Goal: Information Seeking & Learning: Learn about a topic

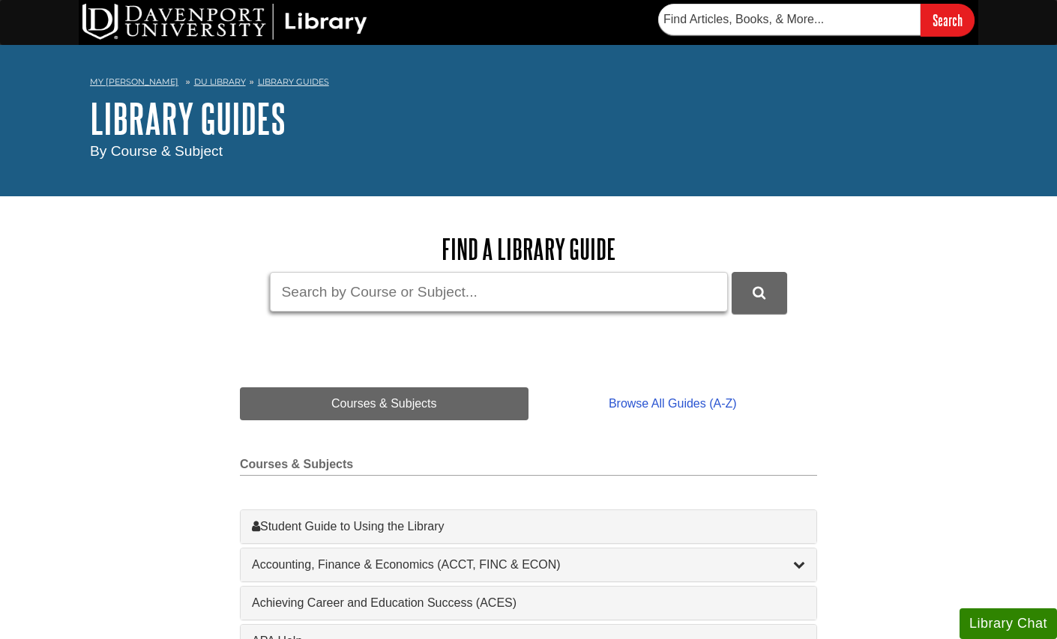
click at [343, 287] on input "Guide Search Terms" at bounding box center [499, 292] width 458 height 40
click at [732, 272] on button "DU Library Guides Search" at bounding box center [759, 292] width 55 height 41
type input "l"
click at [1015, 621] on button "Library Chat" at bounding box center [1008, 624] width 97 height 31
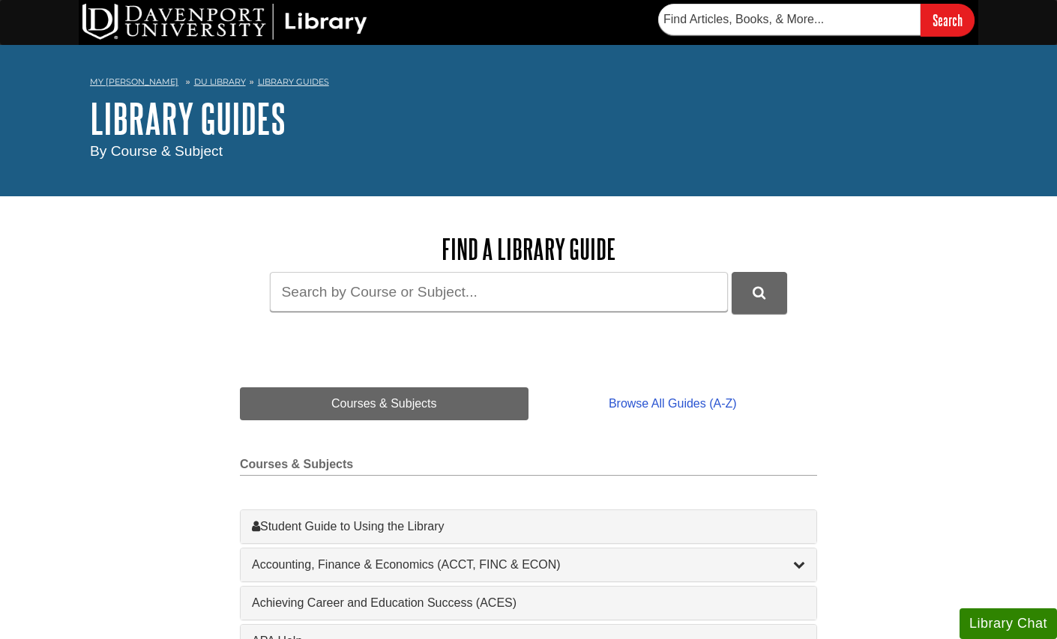
click at [989, 622] on button "Library Chat" at bounding box center [1008, 624] width 97 height 31
click at [1027, 615] on button "Library Chat" at bounding box center [1008, 624] width 97 height 31
click at [1001, 626] on button "Library Chat" at bounding box center [1008, 624] width 97 height 31
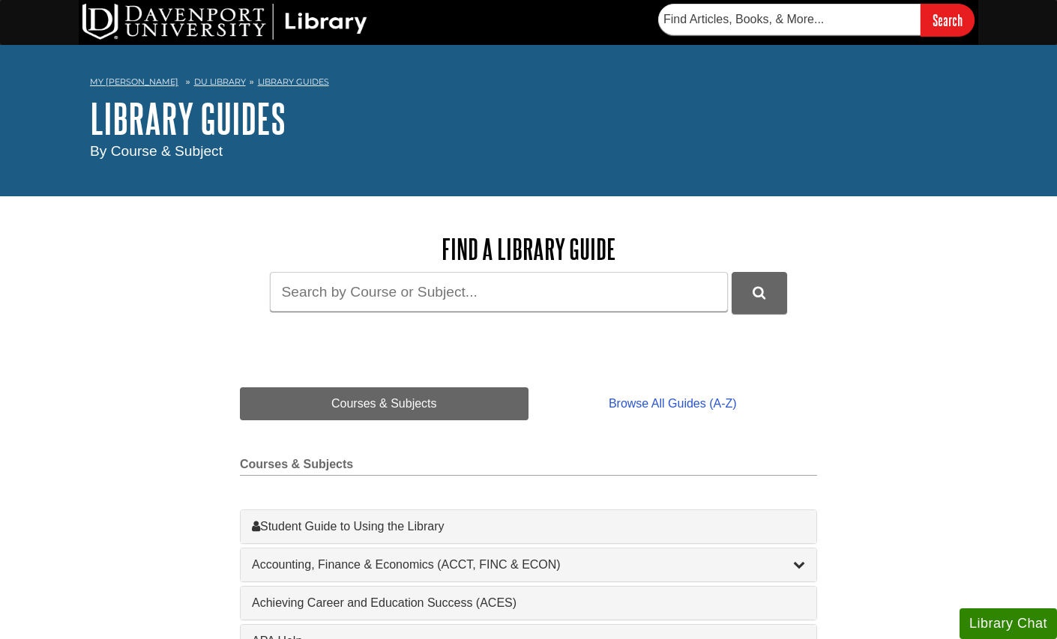
click at [1008, 617] on button "Library Chat" at bounding box center [1008, 624] width 97 height 31
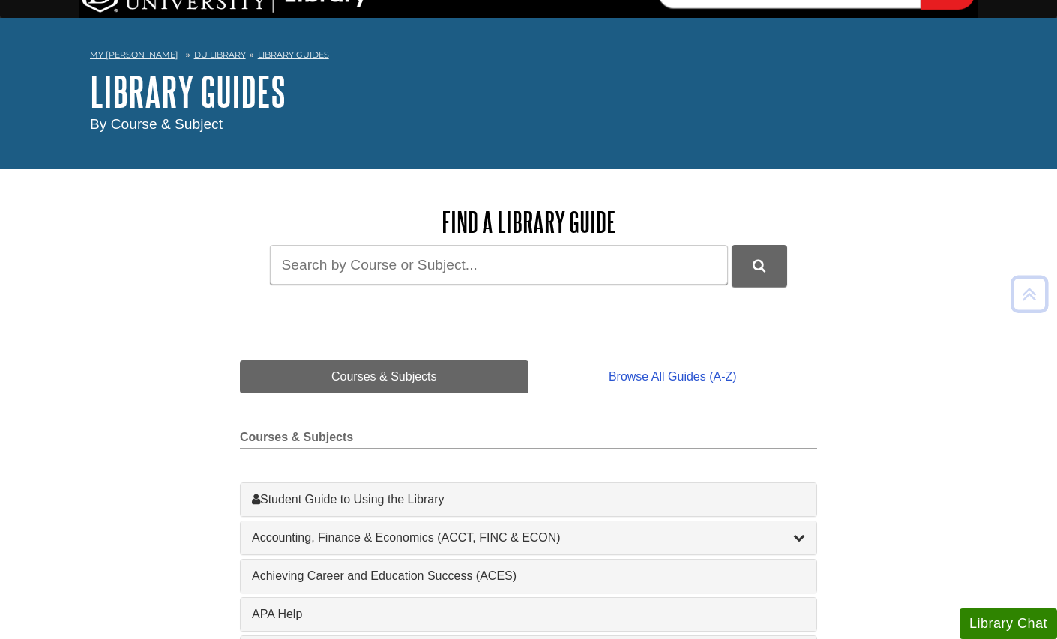
scroll to position [27, 0]
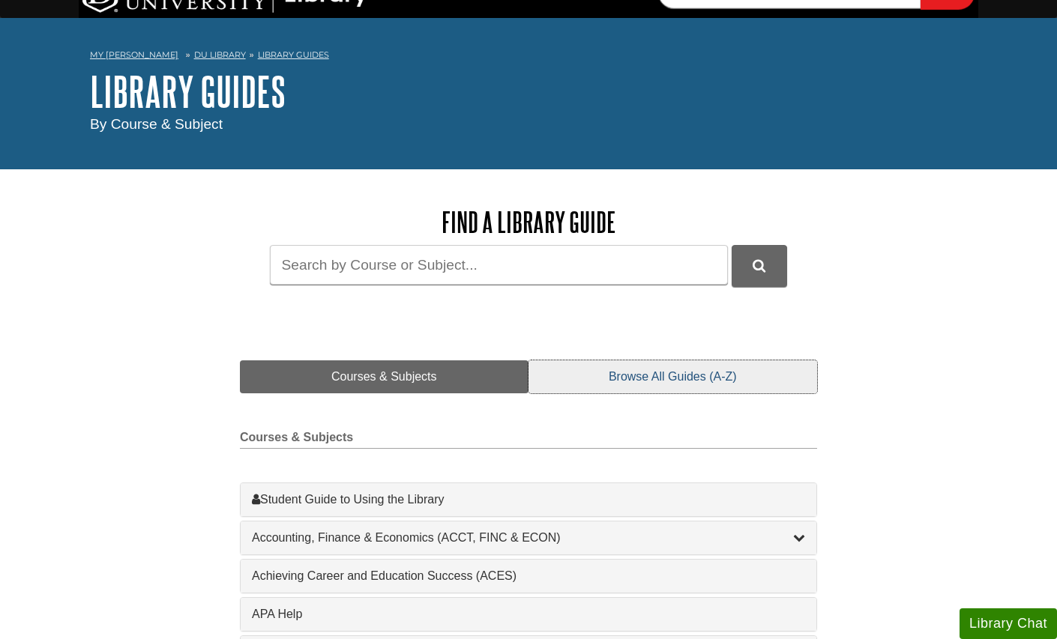
click at [698, 383] on link "Browse All Guides (A-Z)" at bounding box center [672, 377] width 289 height 33
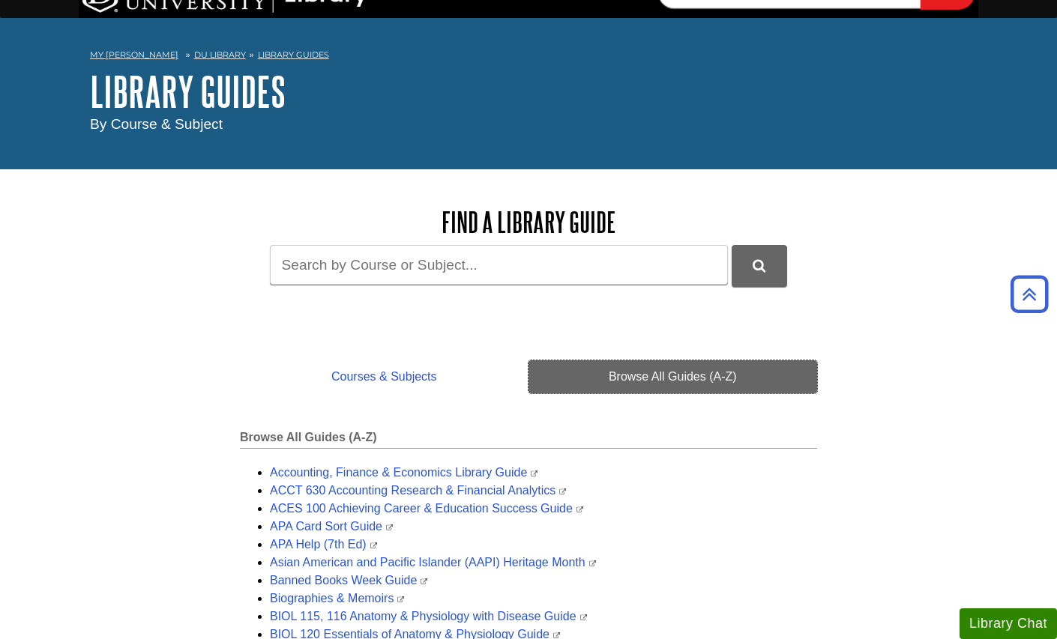
scroll to position [0, 0]
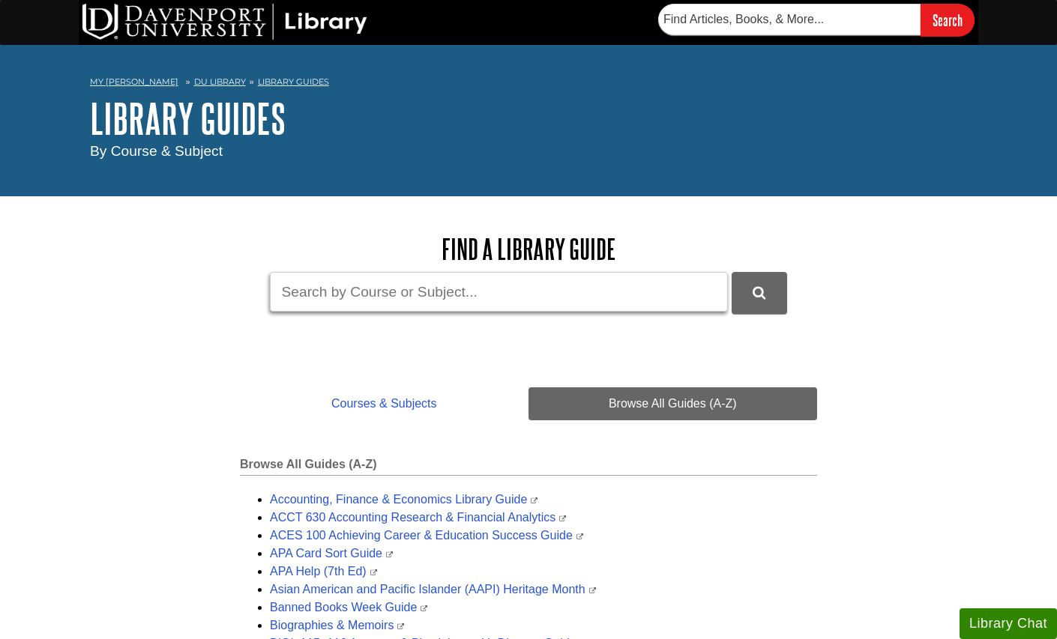
click at [515, 297] on input "Guide Search Terms" at bounding box center [499, 292] width 458 height 40
click at [194, 85] on link "DU Library" at bounding box center [220, 81] width 52 height 10
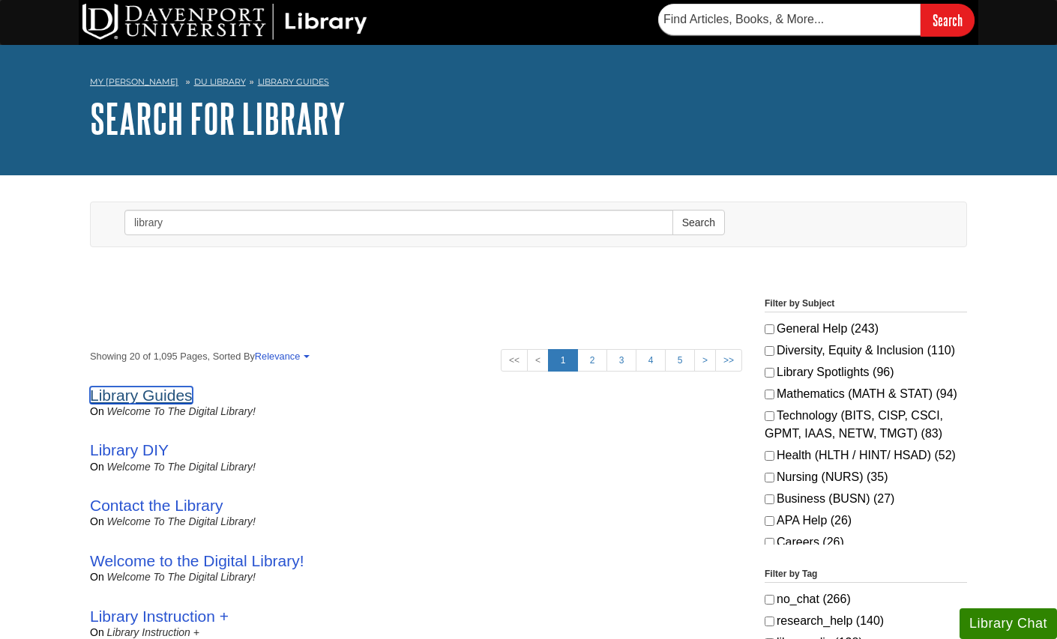
click at [167, 394] on link "Library Guides" at bounding box center [141, 395] width 103 height 17
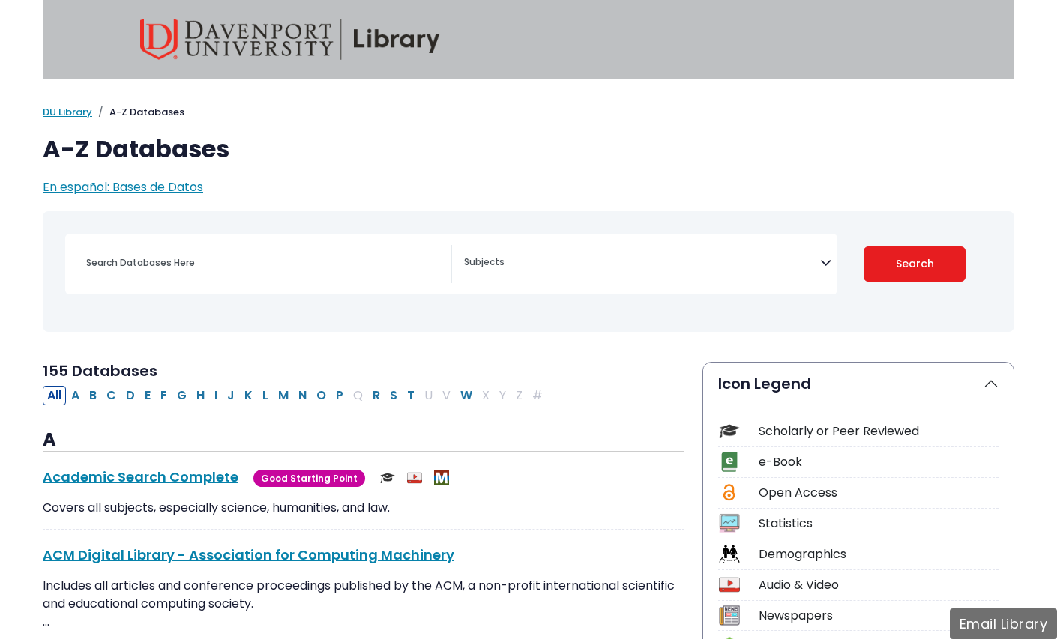
select select "Database Subject Filter"
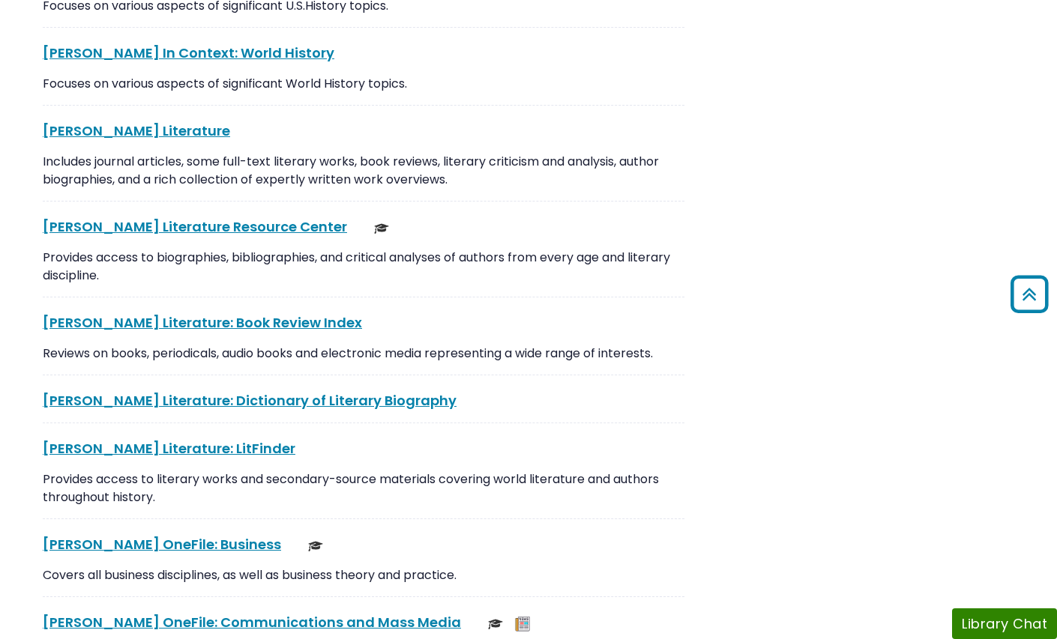
scroll to position [4238, 0]
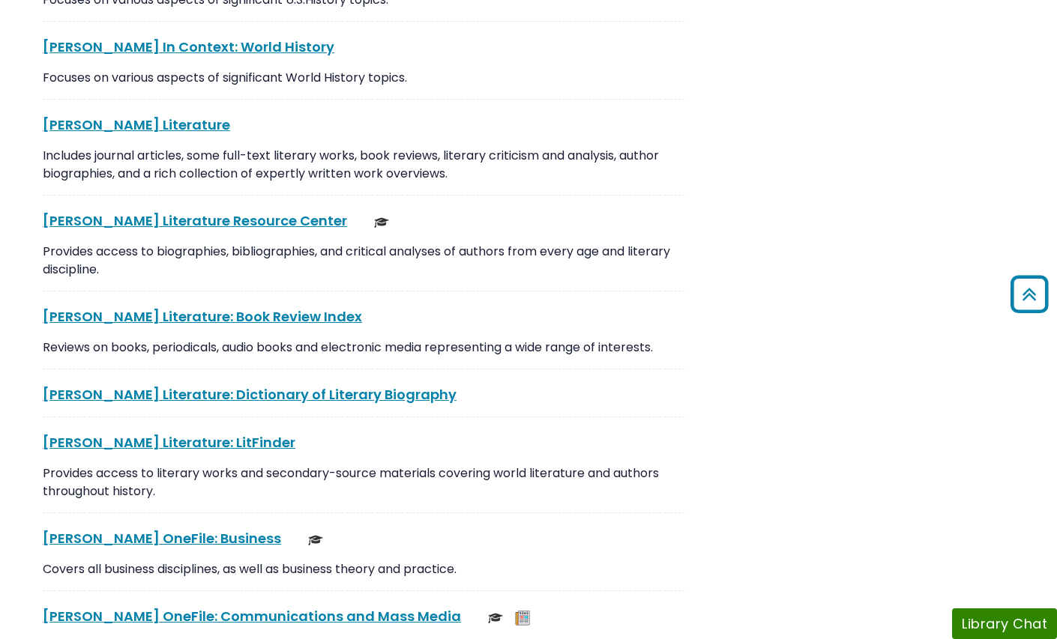
click at [518, 339] on p "Reviews on books, periodicals, audio books and electronic media representing a …" at bounding box center [364, 348] width 642 height 18
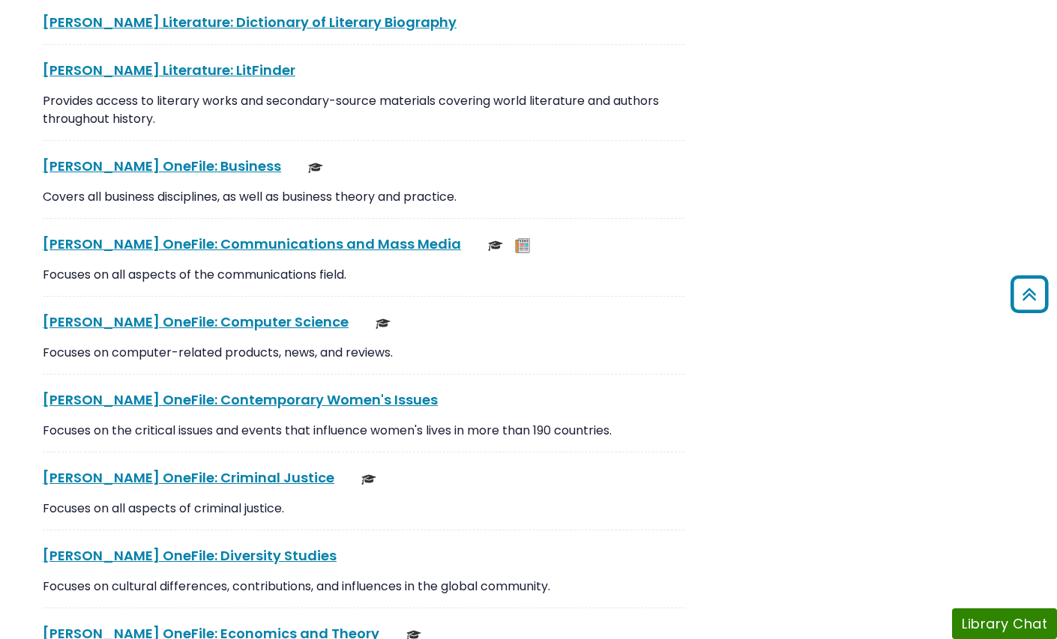
scroll to position [4621, 0]
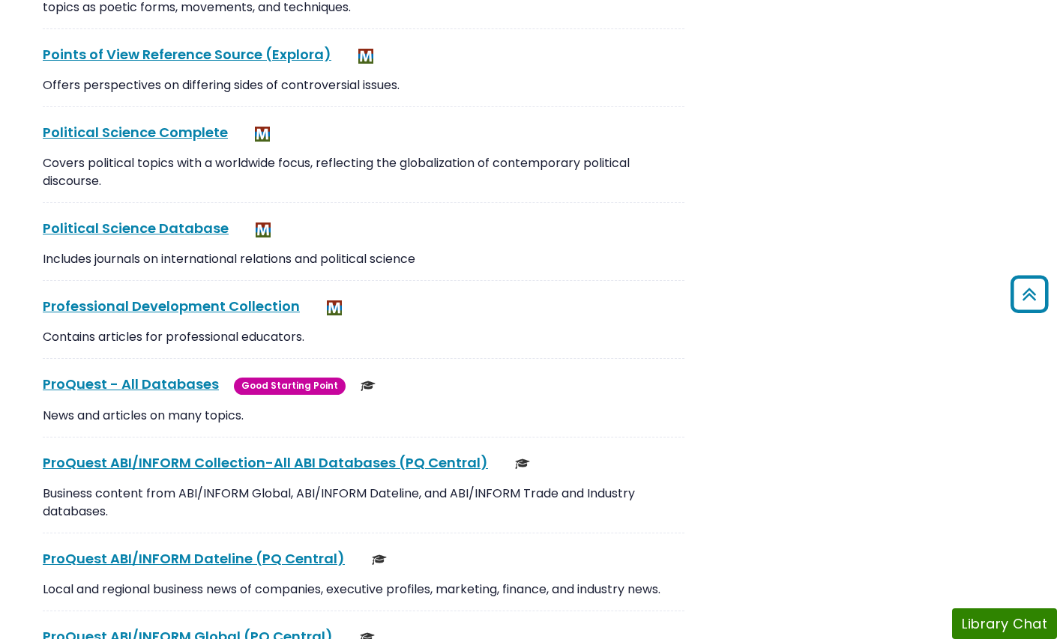
scroll to position [10448, 0]
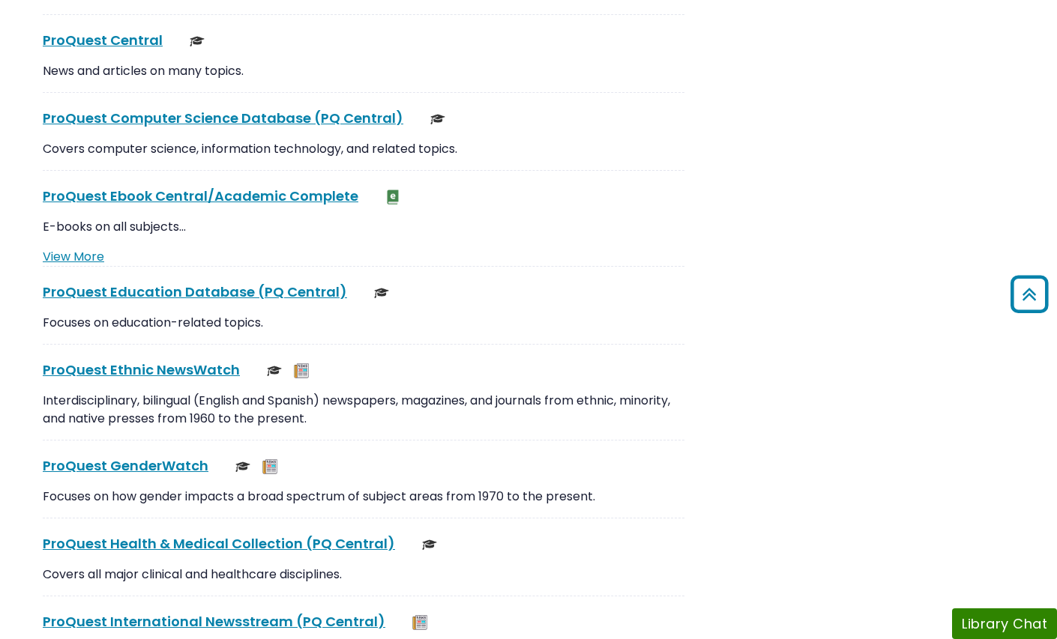
click at [578, 218] on p "E-books on all subjects…" at bounding box center [364, 227] width 642 height 18
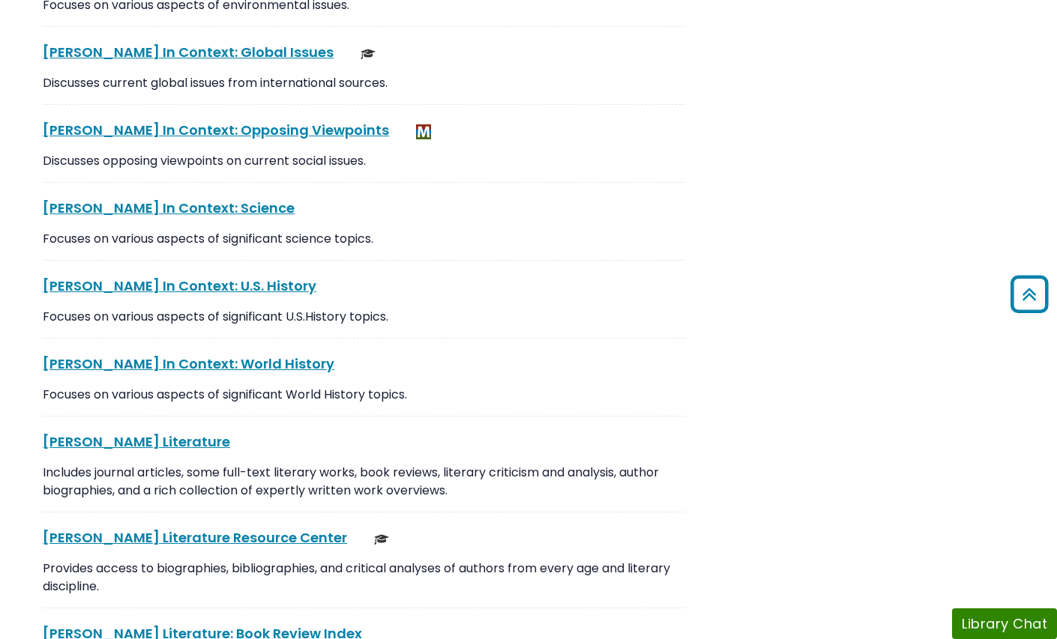
scroll to position [3914, 0]
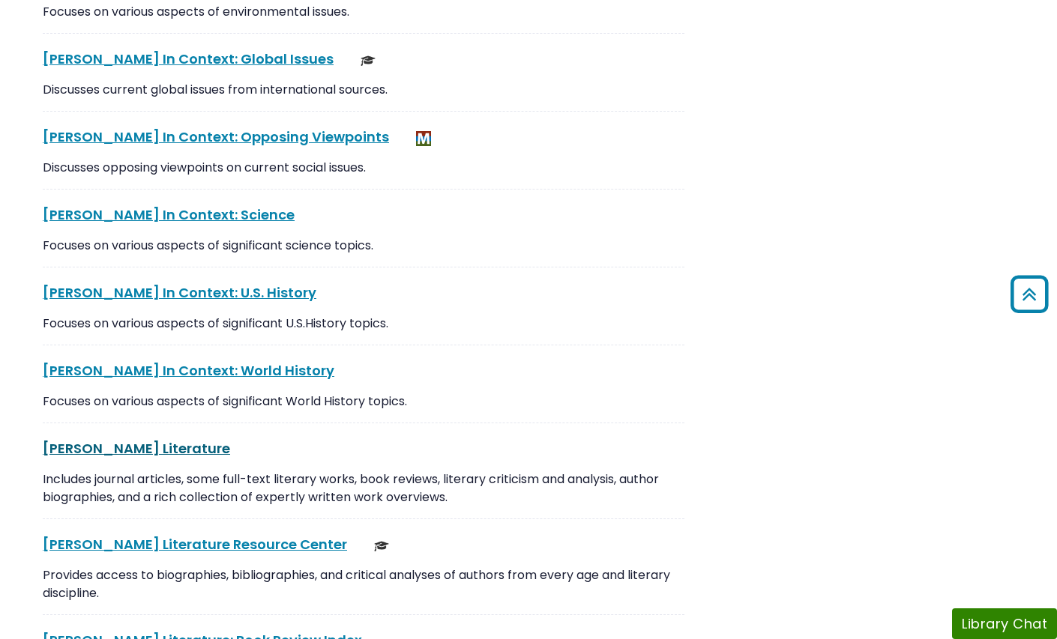
click at [113, 439] on link "[PERSON_NAME] Literature This link opens in a new window" at bounding box center [136, 448] width 187 height 19
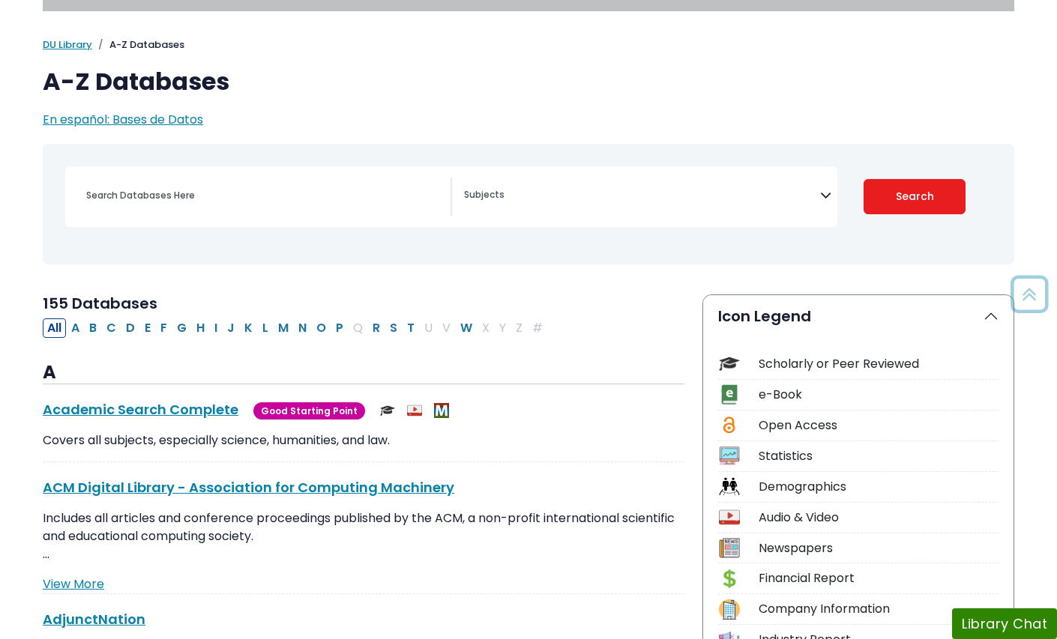
scroll to position [83, 0]
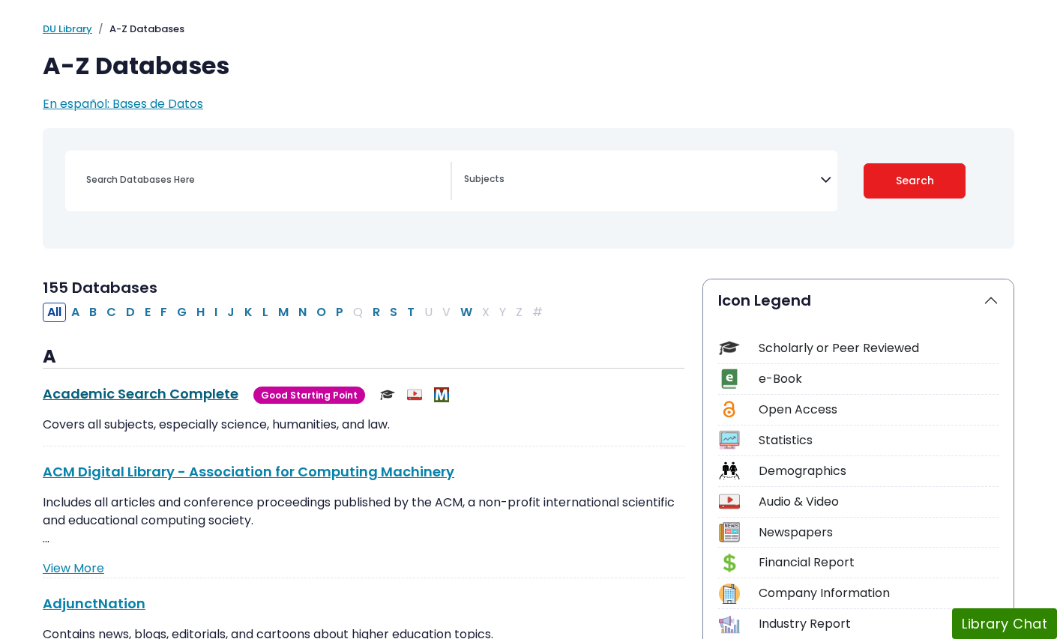
click at [196, 391] on link "Academic Search Complete This link opens in a new window" at bounding box center [141, 394] width 196 height 19
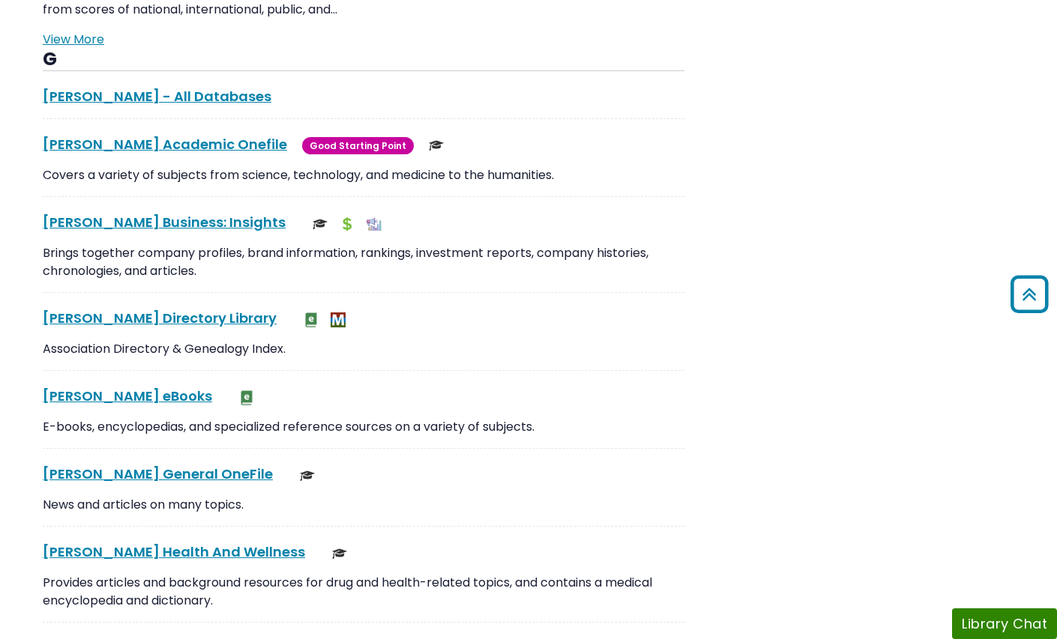
scroll to position [3054, 0]
click at [133, 135] on div "[PERSON_NAME] Academic Onefile This link opens in a new window Good Starting Po…" at bounding box center [364, 166] width 642 height 63
click at [131, 136] on link "[PERSON_NAME] Academic Onefile This link opens in a new window" at bounding box center [165, 145] width 244 height 19
